Goal: Information Seeking & Learning: Learn about a topic

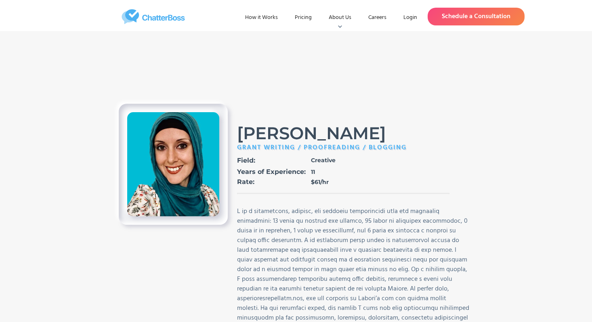
click at [238, 268] on div at bounding box center [355, 275] width 236 height 136
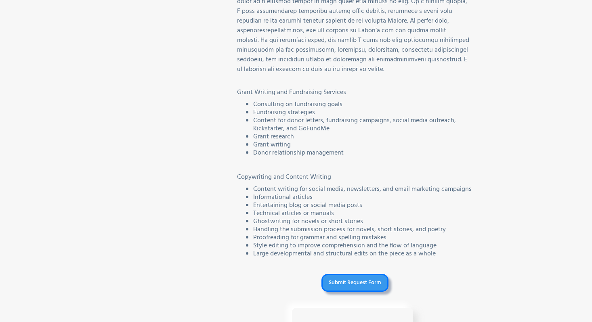
scroll to position [271, 0]
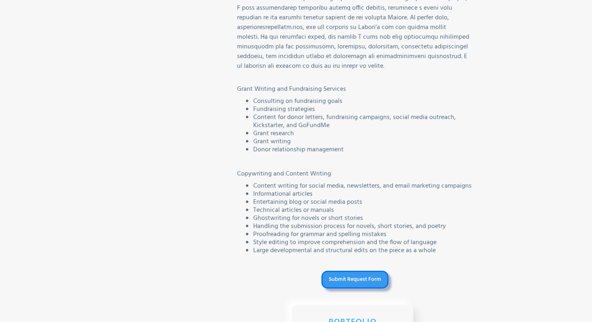
drag, startPoint x: 323, startPoint y: 107, endPoint x: 260, endPoint y: 98, distance: 64.1
click at [260, 98] on ul "Consulting on fundraising goals Fundraising strategies Content for donor letter…" at bounding box center [355, 125] width 236 height 57
click at [260, 98] on li "Consulting on fundraising goals" at bounding box center [363, 101] width 220 height 8
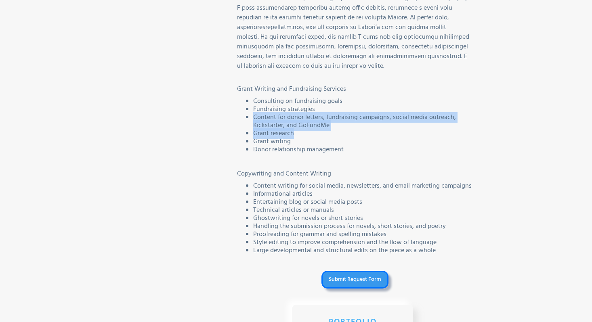
drag, startPoint x: 248, startPoint y: 118, endPoint x: 342, endPoint y: 129, distance: 95.1
click at [342, 130] on ul "Consulting on fundraising goals Fundraising strategies Content for donor letter…" at bounding box center [355, 125] width 236 height 57
click at [342, 130] on li "Grant research" at bounding box center [363, 134] width 220 height 8
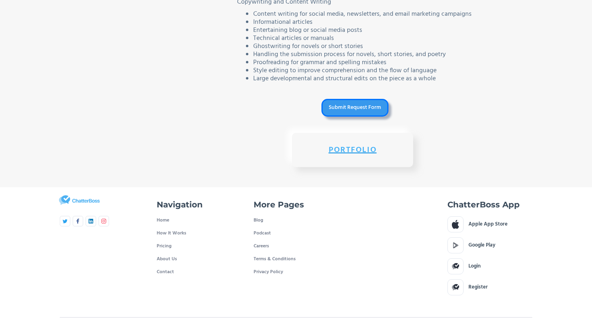
scroll to position [459, 0]
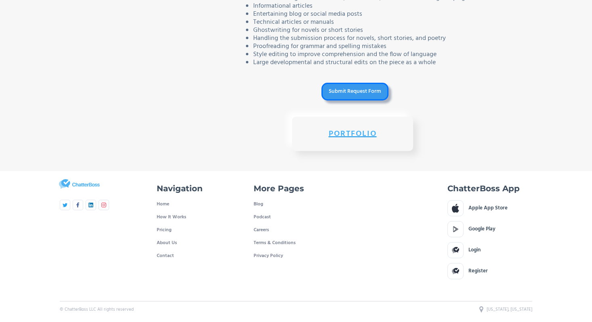
click at [350, 131] on h2 "Portfolio" at bounding box center [352, 134] width 93 height 6
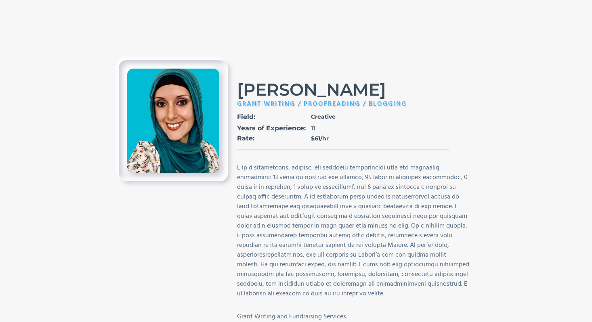
scroll to position [0, 0]
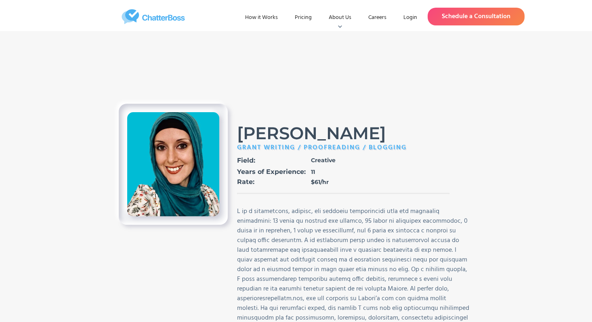
click at [168, 19] on img "home" at bounding box center [152, 16] width 159 height 15
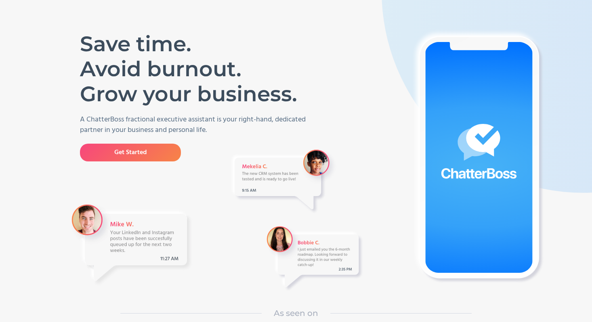
scroll to position [56, 0]
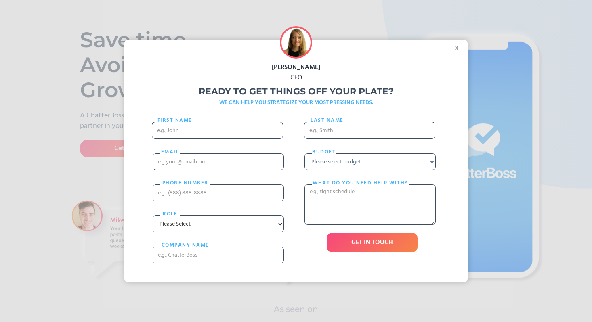
click at [38, 71] on div "Valerie Trapunsky CEO Ready to get things off your plate? WE CAN HELP YOU STRAT…" at bounding box center [296, 161] width 592 height 322
click at [455, 48] on div "x" at bounding box center [458, 46] width 18 height 12
